Goal: Task Accomplishment & Management: Manage account settings

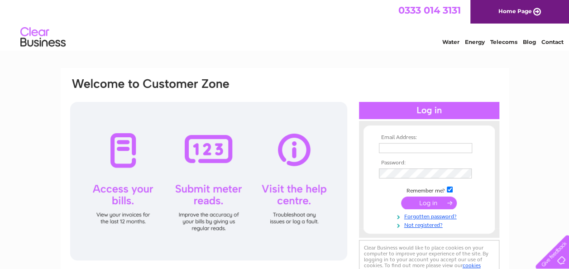
type input "[PERSON_NAME][EMAIL_ADDRESS][DOMAIN_NAME]"
click at [428, 203] on input "submit" at bounding box center [429, 203] width 56 height 13
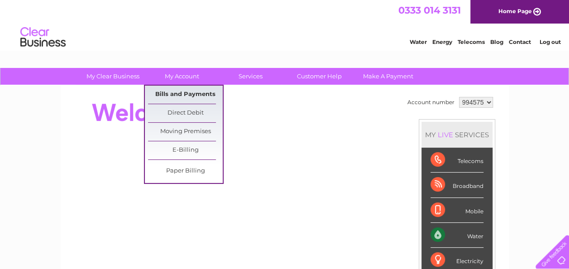
click at [176, 92] on link "Bills and Payments" at bounding box center [185, 95] width 75 height 18
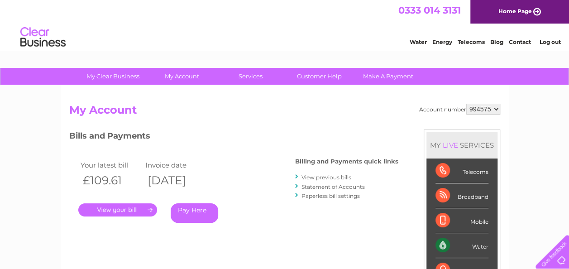
click at [118, 209] on link "." at bounding box center [117, 209] width 79 height 13
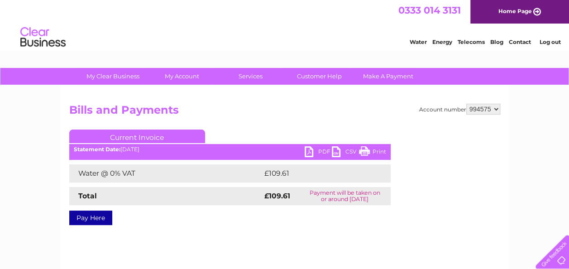
click at [316, 149] on link "PDF" at bounding box center [318, 152] width 27 height 13
